Goal: Task Accomplishment & Management: Use online tool/utility

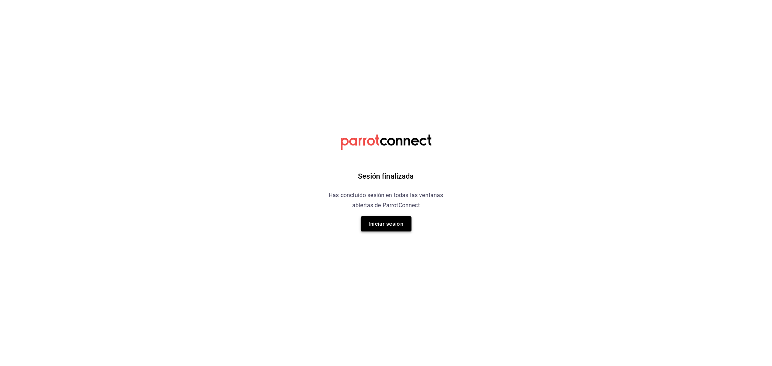
click at [378, 220] on button "Iniciar sesión" at bounding box center [386, 223] width 51 height 15
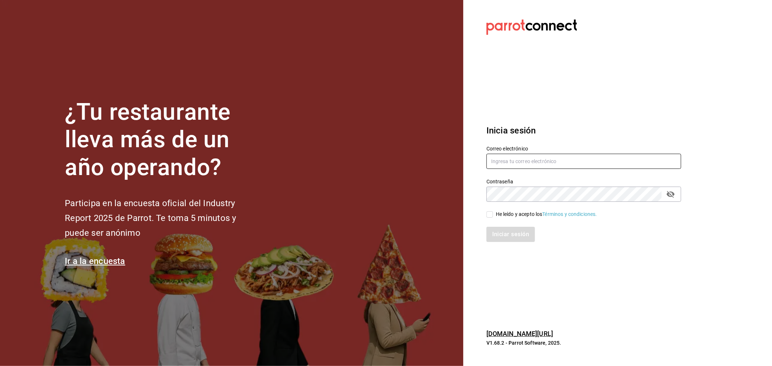
type input "[PERSON_NAME][EMAIL_ADDRESS][DOMAIN_NAME]"
click at [490, 214] on input "He leído y acepto los Términos y condiciones." at bounding box center [490, 214] width 7 height 7
checkbox input "true"
click at [506, 234] on button "Iniciar sesión" at bounding box center [511, 234] width 49 height 15
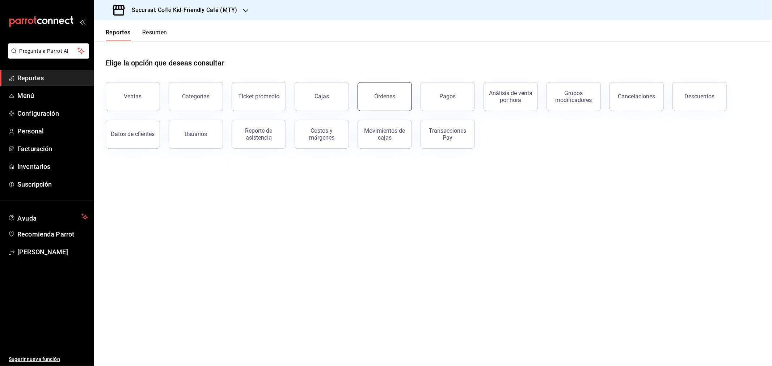
click at [366, 91] on button "Órdenes" at bounding box center [385, 96] width 54 height 29
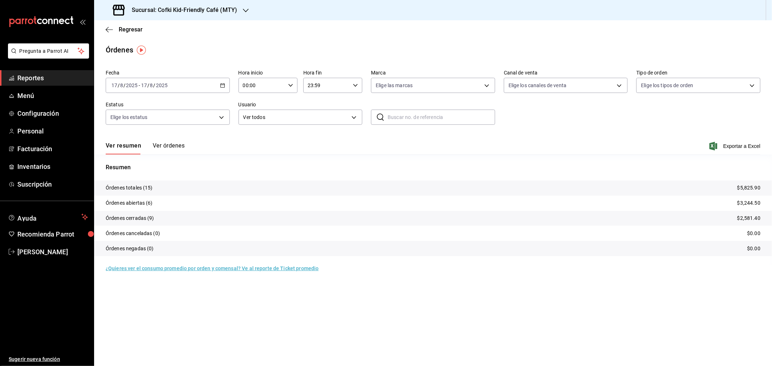
click at [205, 10] on h3 "Sucursal: Cofki Kid-Friendly Café (MTY)" at bounding box center [181, 10] width 111 height 9
click at [166, 46] on div "Cofki Cafe (La Aurora)" at bounding box center [148, 48] width 97 height 8
click at [165, 150] on button "Ver órdenes" at bounding box center [169, 148] width 32 height 12
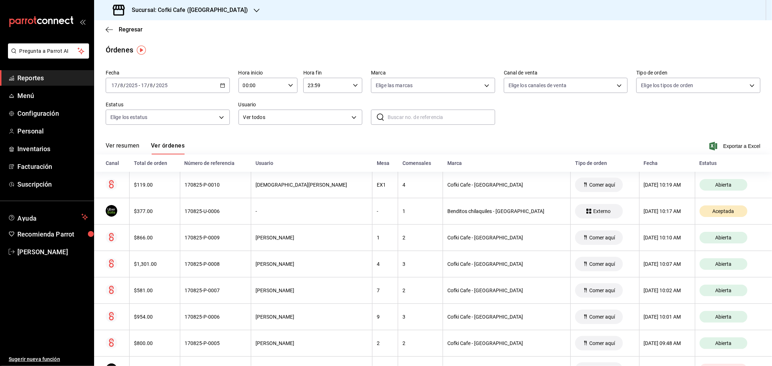
click at [125, 148] on button "Ver resumen" at bounding box center [123, 148] width 34 height 12
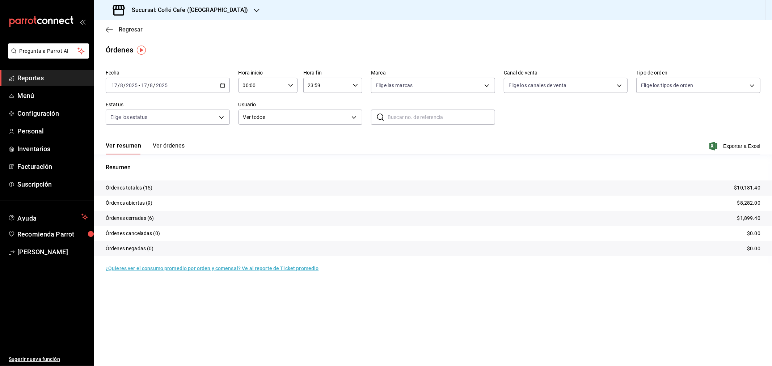
click at [114, 29] on span "Regresar" at bounding box center [124, 29] width 37 height 7
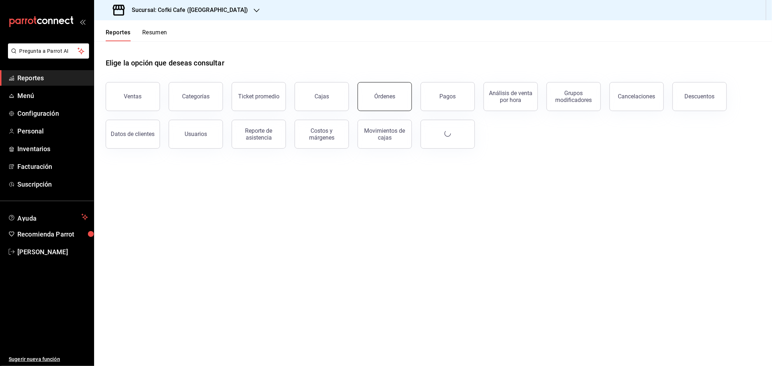
click at [372, 96] on button "Órdenes" at bounding box center [385, 96] width 54 height 29
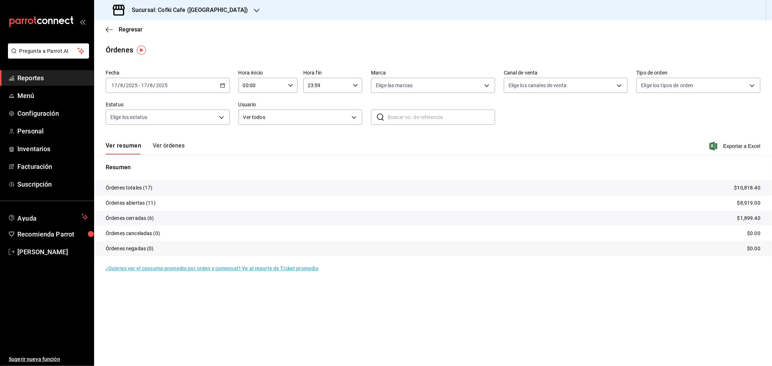
click at [167, 146] on button "Ver órdenes" at bounding box center [169, 148] width 32 height 12
